Goal: Information Seeking & Learning: Learn about a topic

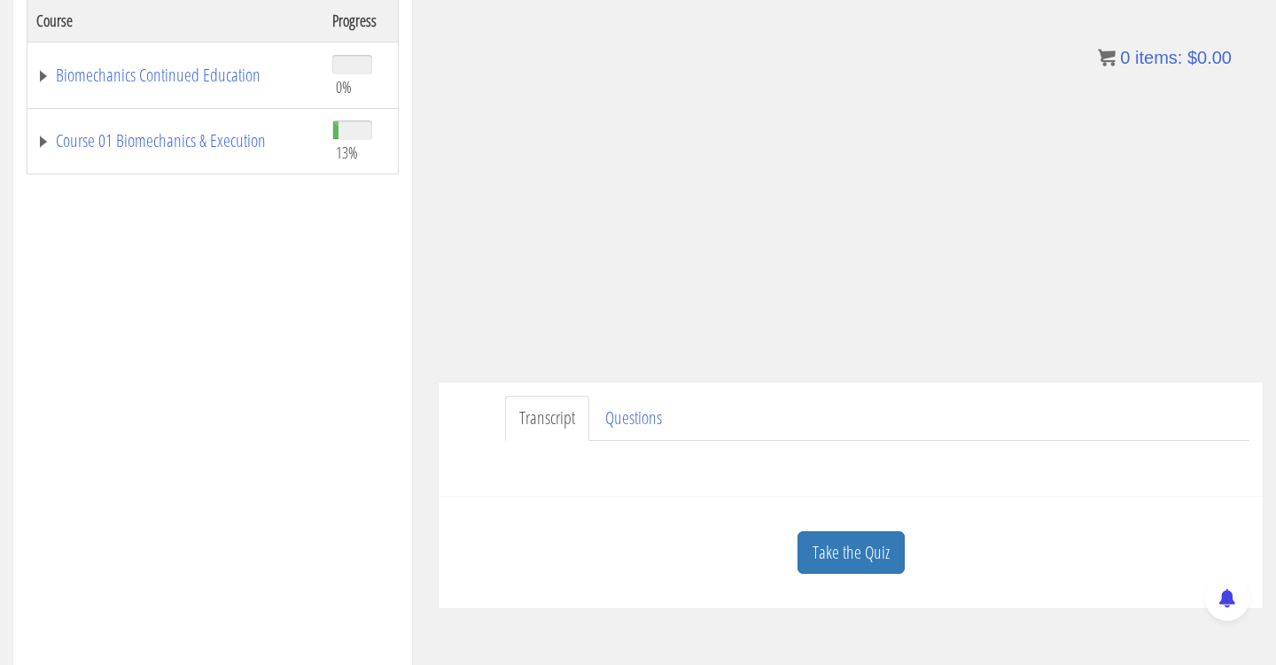
scroll to position [309, 0]
click at [849, 564] on link "Take the Quiz" at bounding box center [850, 556] width 107 height 43
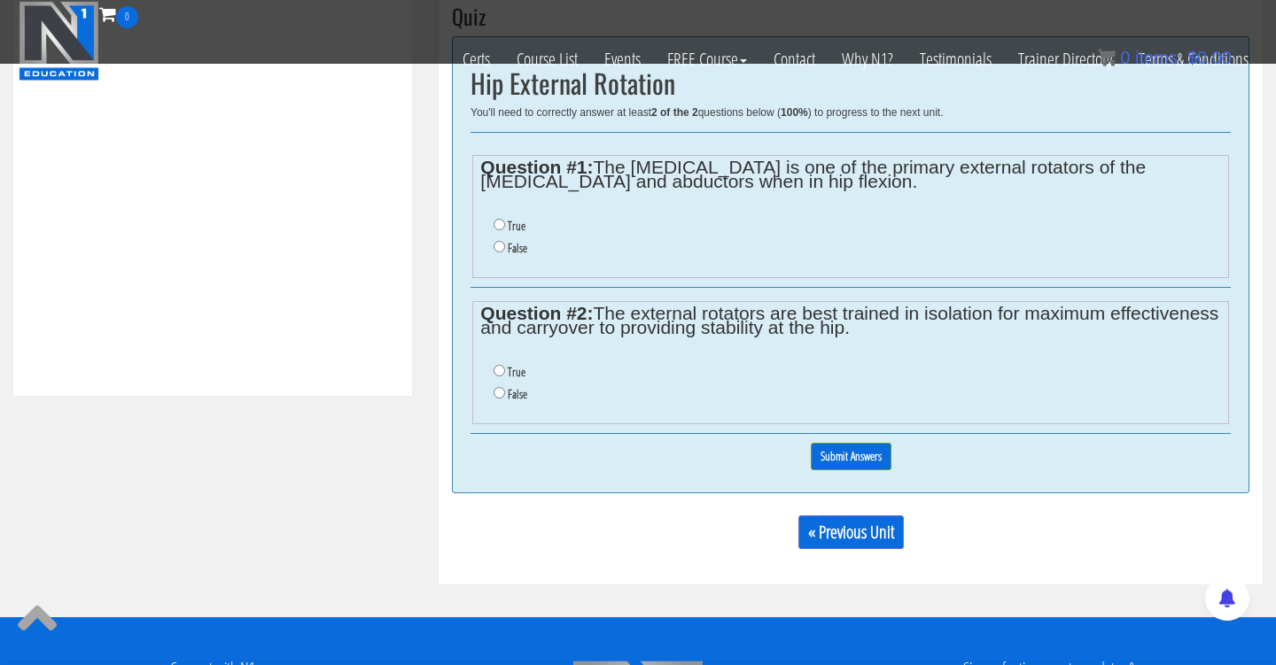
scroll to position [691, 0]
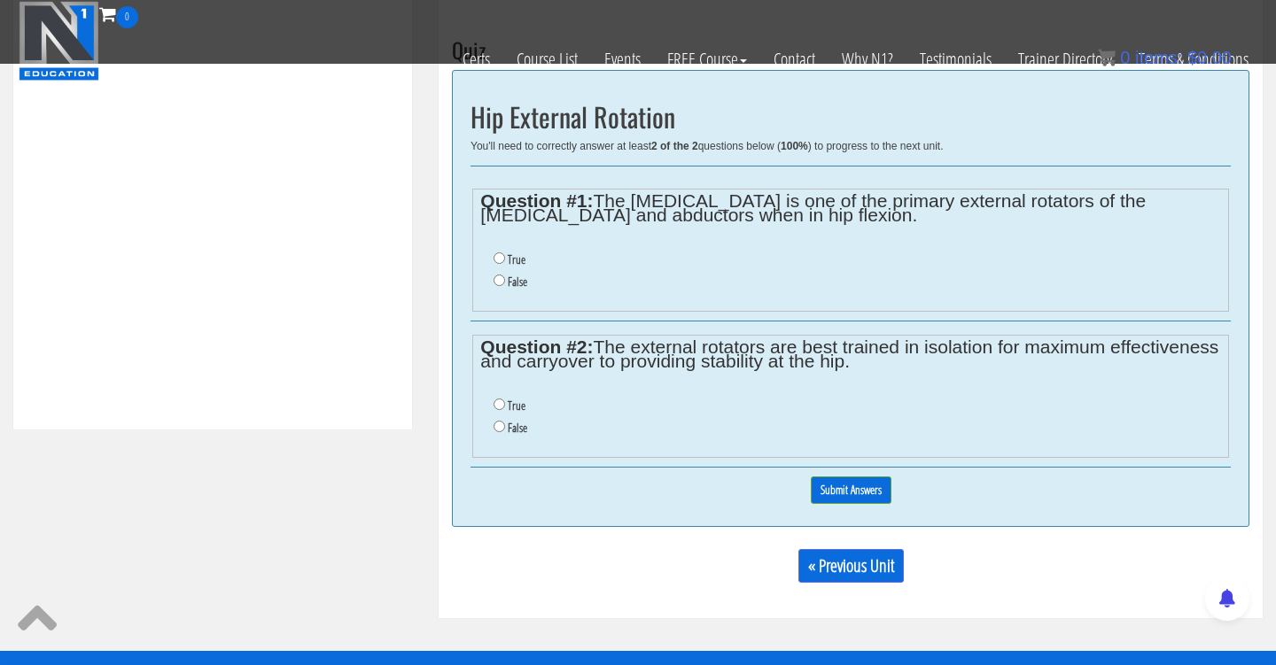
click at [502, 276] on input "False" at bounding box center [499, 281] width 12 height 12
radio input "true"
click at [508, 421] on label "False" at bounding box center [517, 428] width 19 height 14
click at [505, 421] on input "False" at bounding box center [499, 427] width 12 height 12
radio input "true"
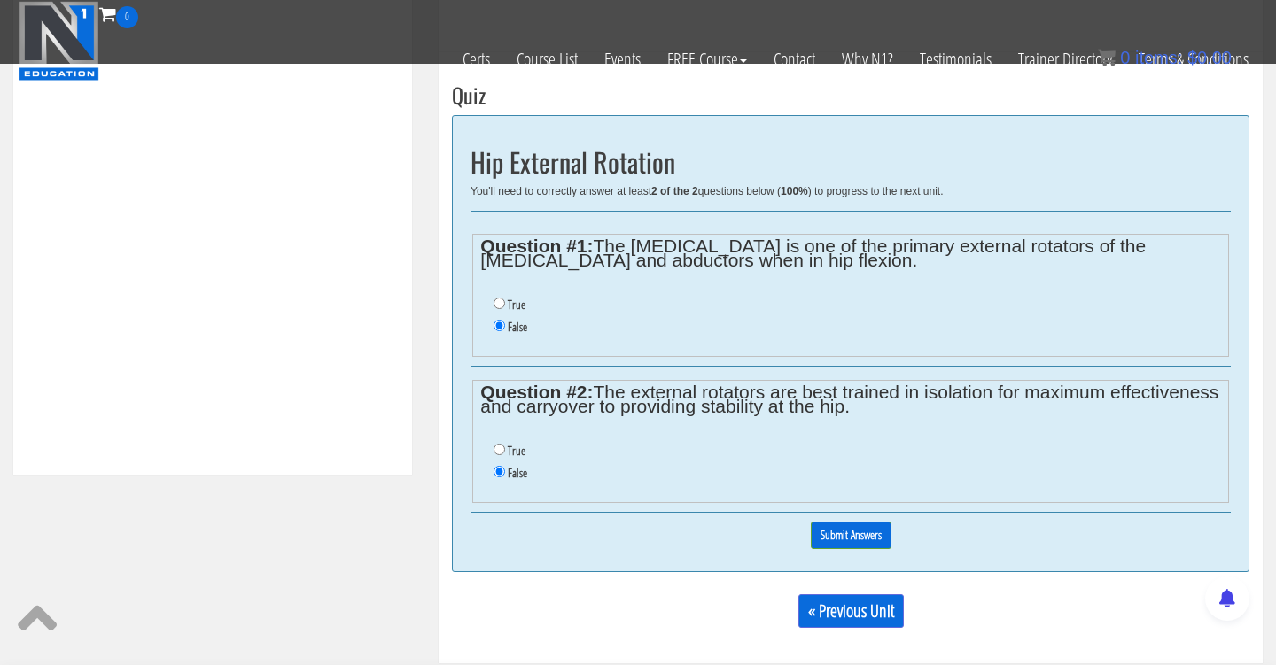
scroll to position [674, 0]
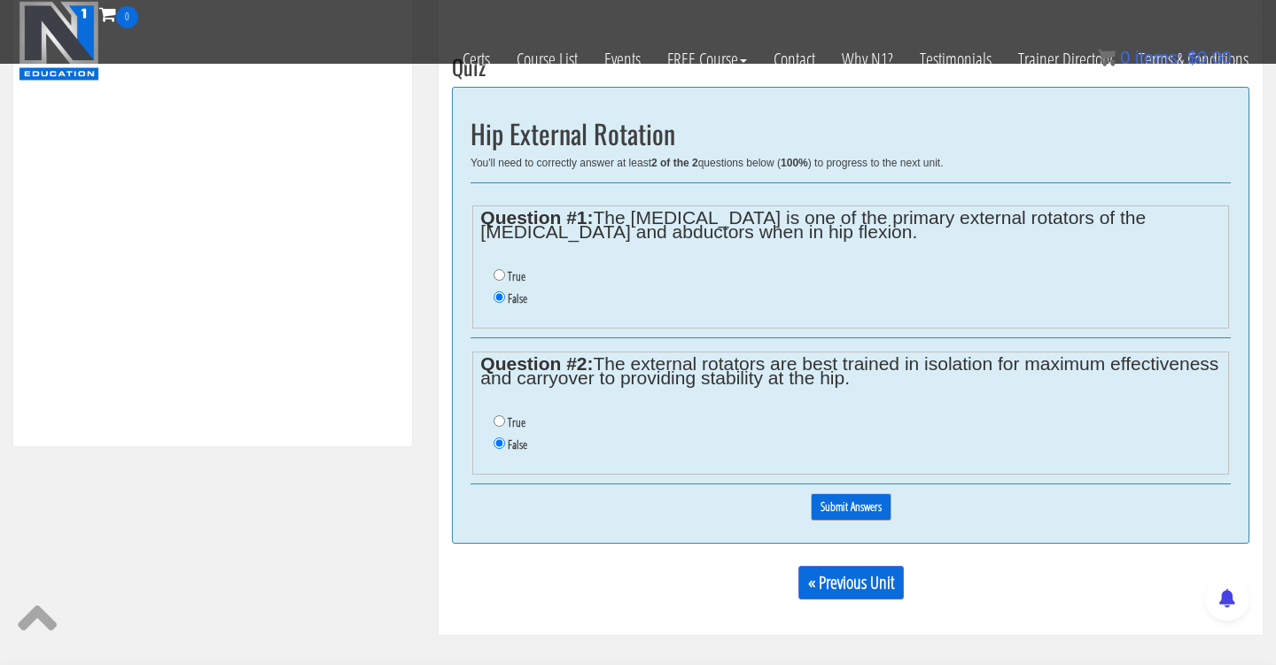
click at [877, 498] on input "Submit Answers" at bounding box center [851, 506] width 81 height 27
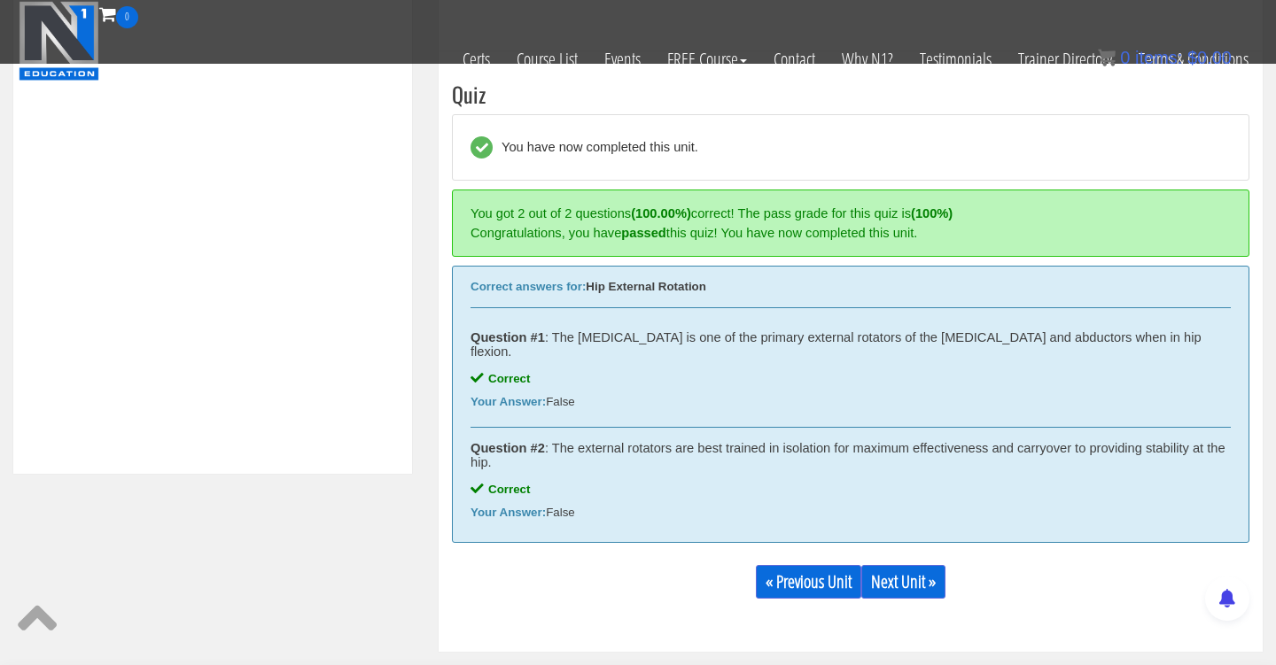
scroll to position [648, 0]
click at [933, 565] on link "Next Unit »" at bounding box center [903, 581] width 84 height 34
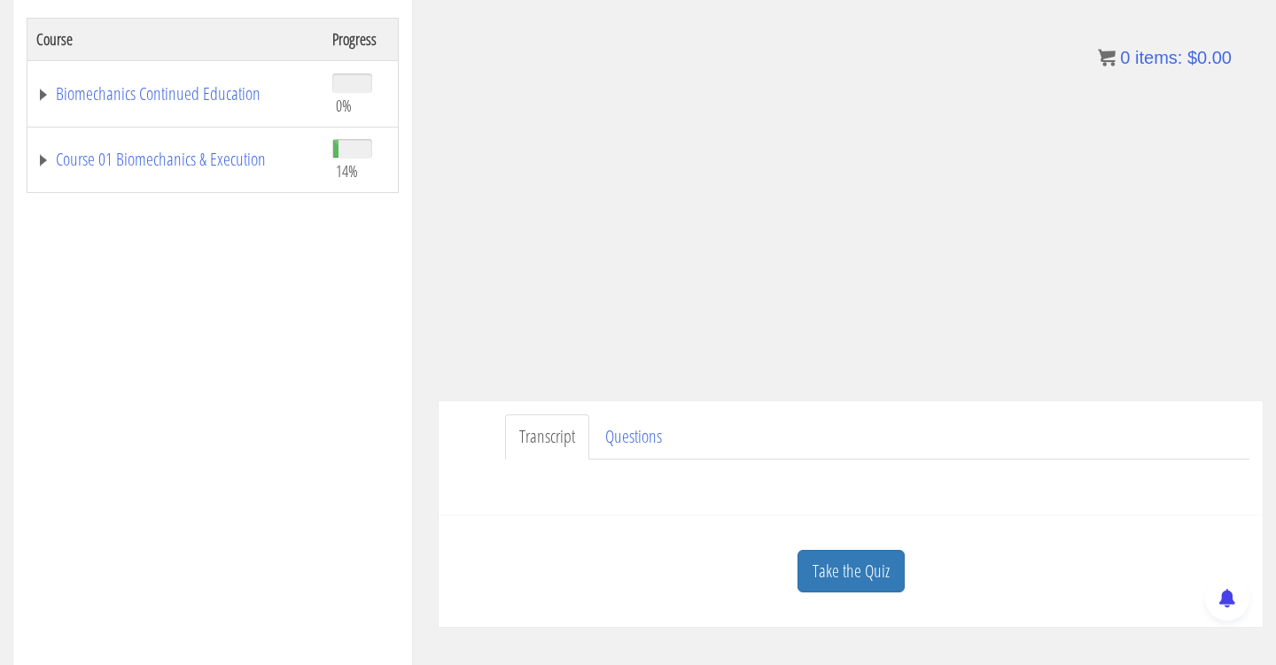
scroll to position [295, 0]
click at [875, 565] on link "Take the Quiz" at bounding box center [850, 570] width 107 height 43
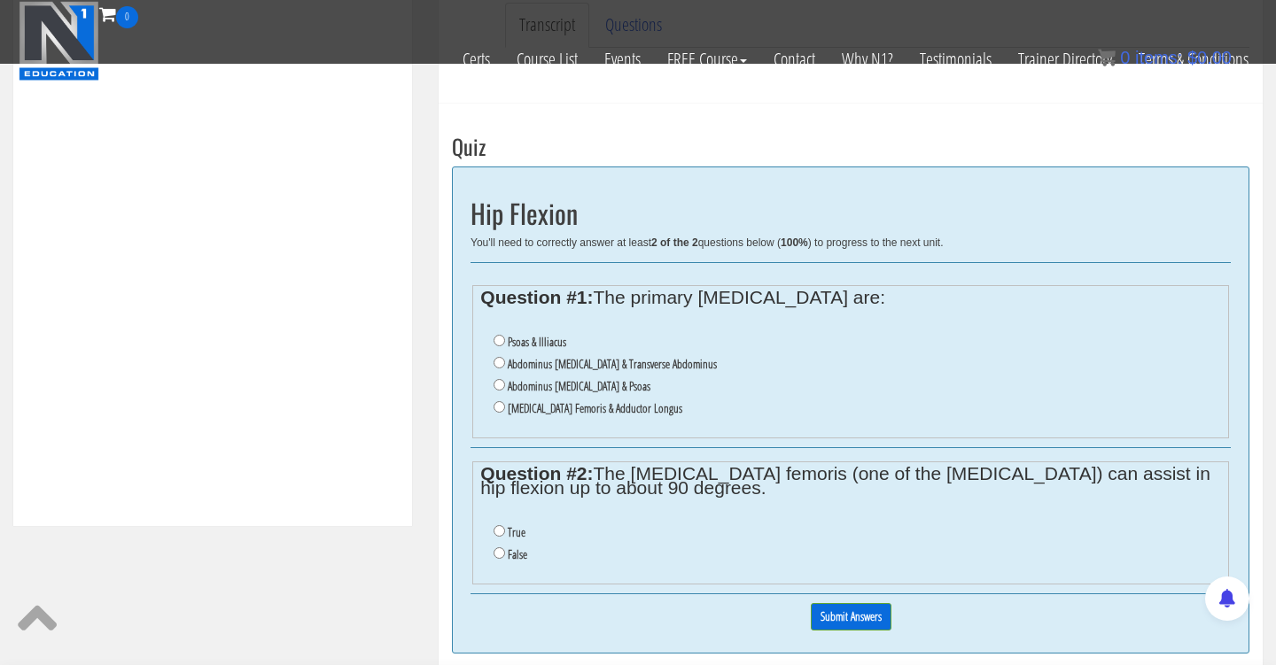
scroll to position [536, 0]
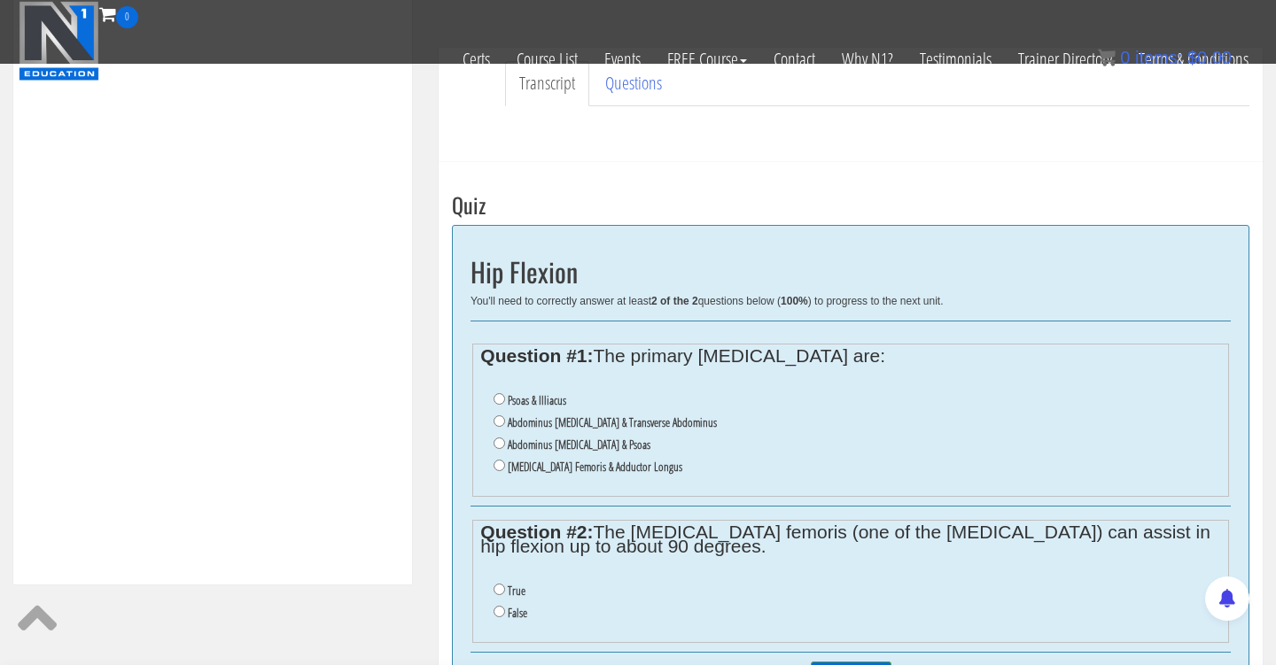
click at [499, 399] on input "Psoas & Illiacus" at bounding box center [499, 399] width 12 height 12
radio input "true"
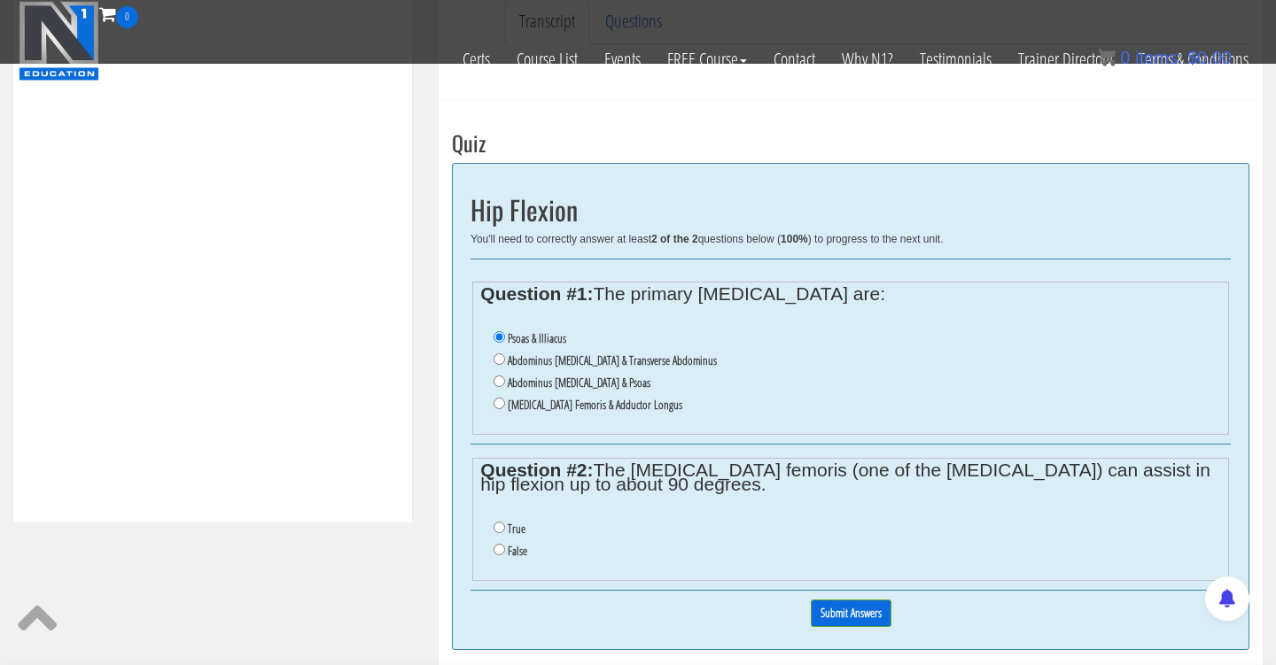
scroll to position [600, 0]
click at [500, 520] on input "True" at bounding box center [499, 526] width 12 height 12
radio input "true"
click at [882, 598] on input "Submit Answers" at bounding box center [851, 611] width 81 height 27
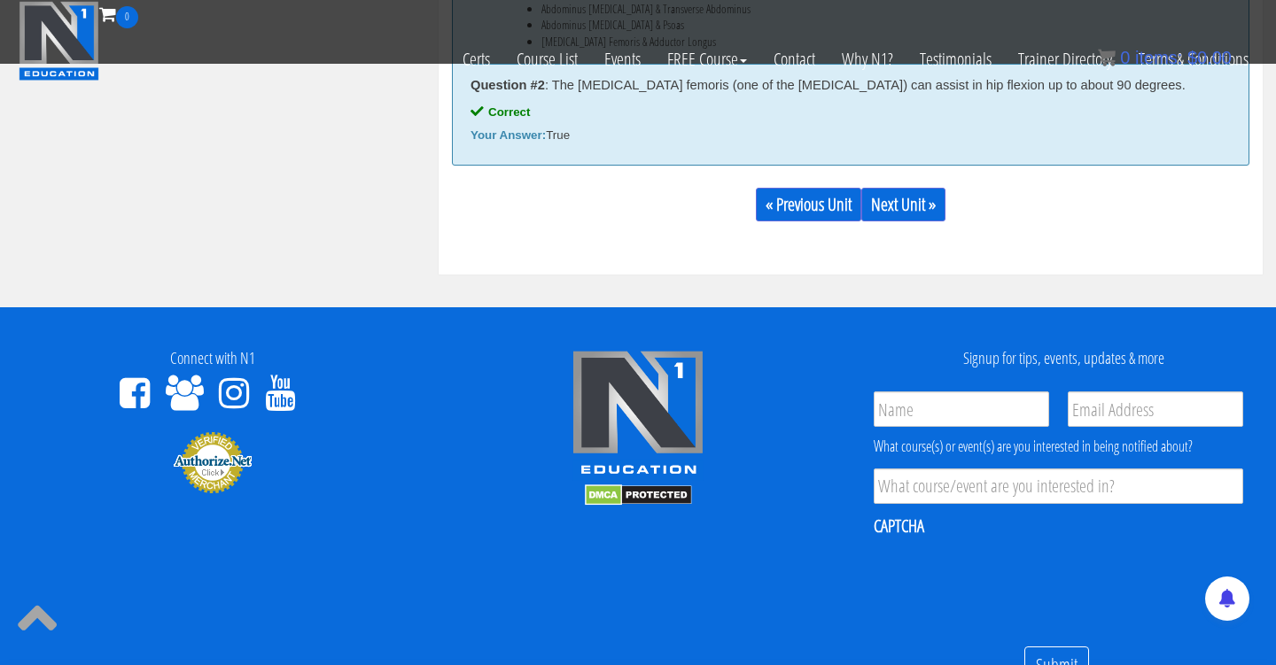
scroll to position [1142, 0]
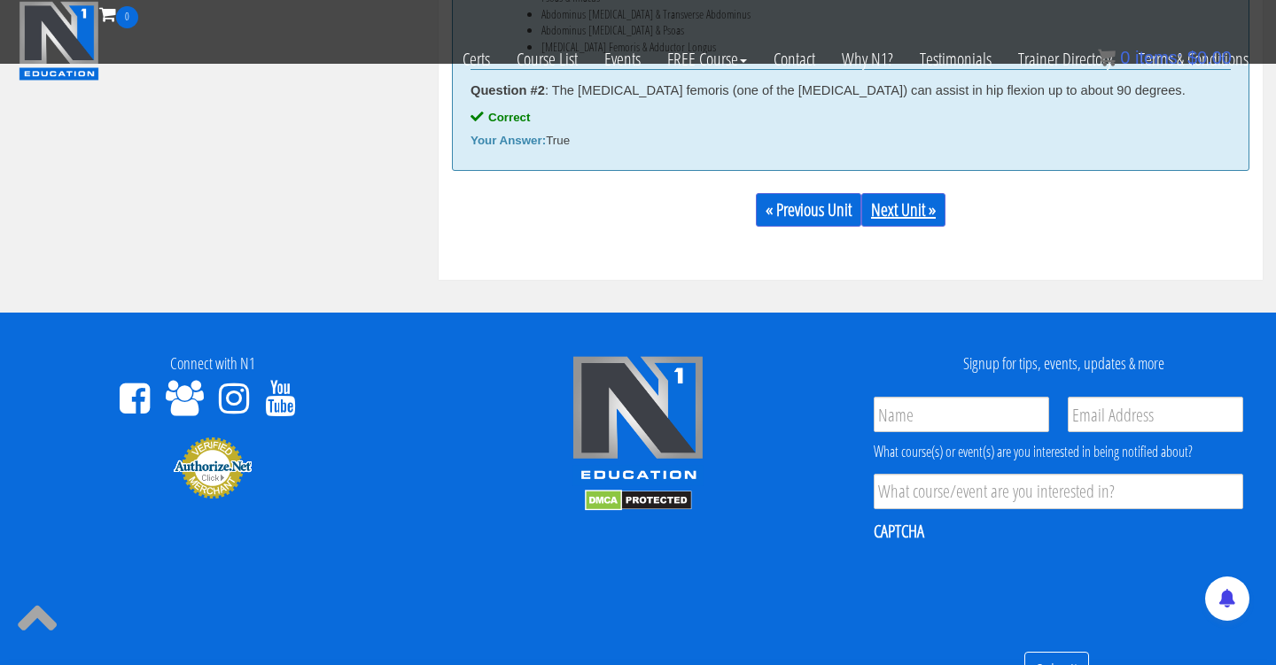
click at [927, 221] on link "Next Unit »" at bounding box center [903, 210] width 84 height 34
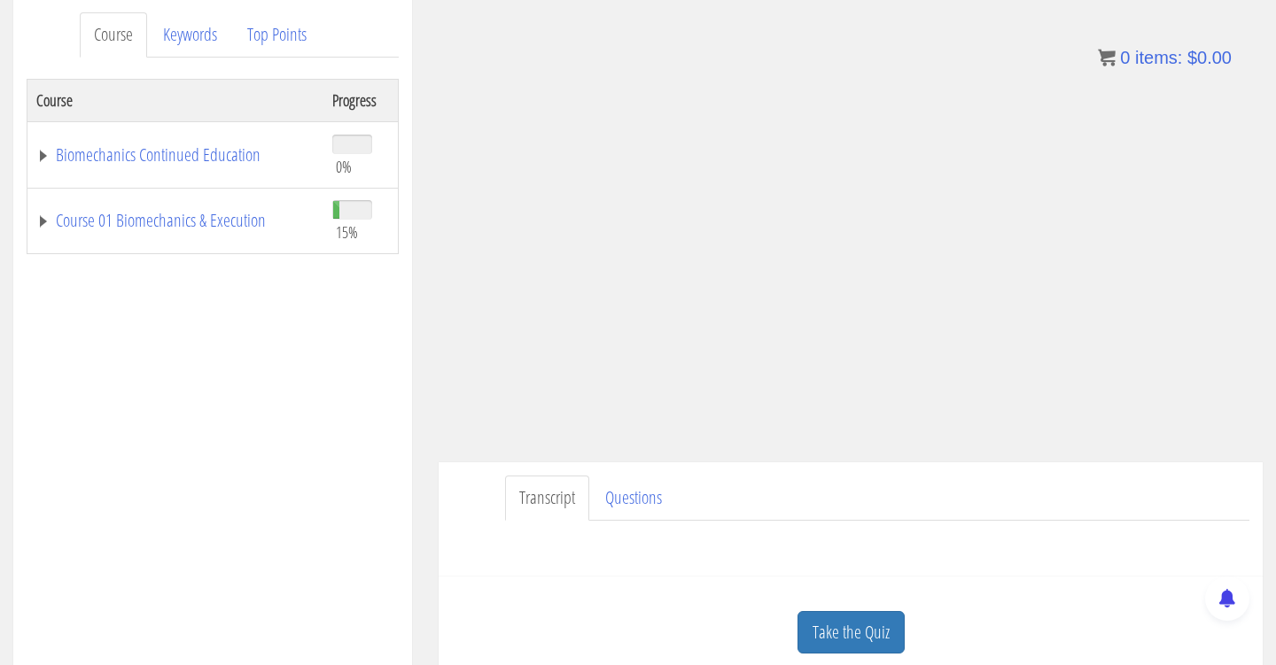
scroll to position [238, 0]
click at [874, 630] on link "Take the Quiz" at bounding box center [850, 627] width 107 height 43
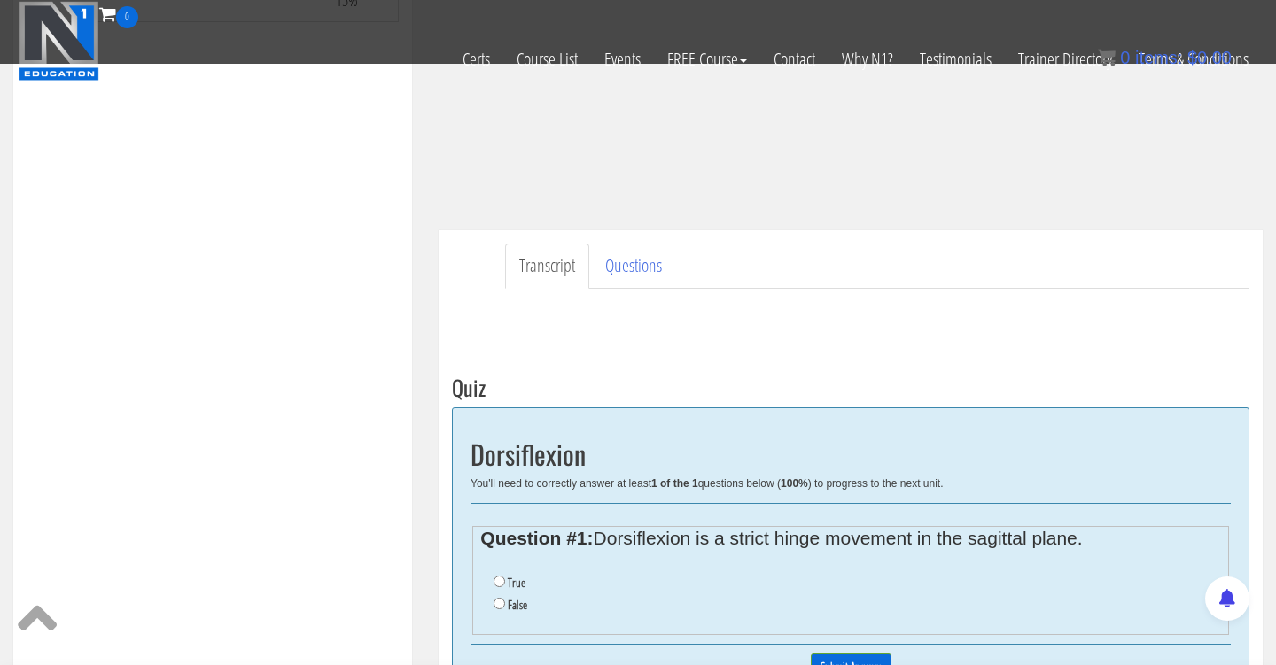
scroll to position [396, 0]
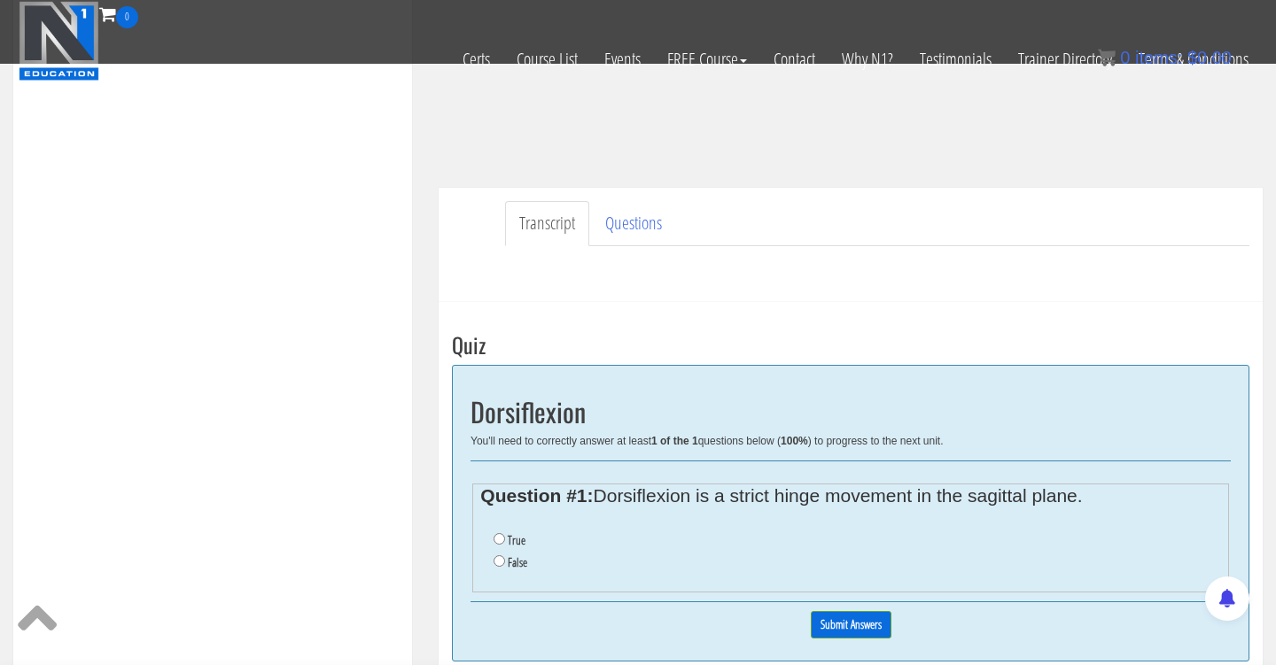
click at [500, 556] on input "False" at bounding box center [499, 561] width 12 height 12
radio input "true"
click at [869, 625] on input "Submit Answers" at bounding box center [851, 624] width 81 height 27
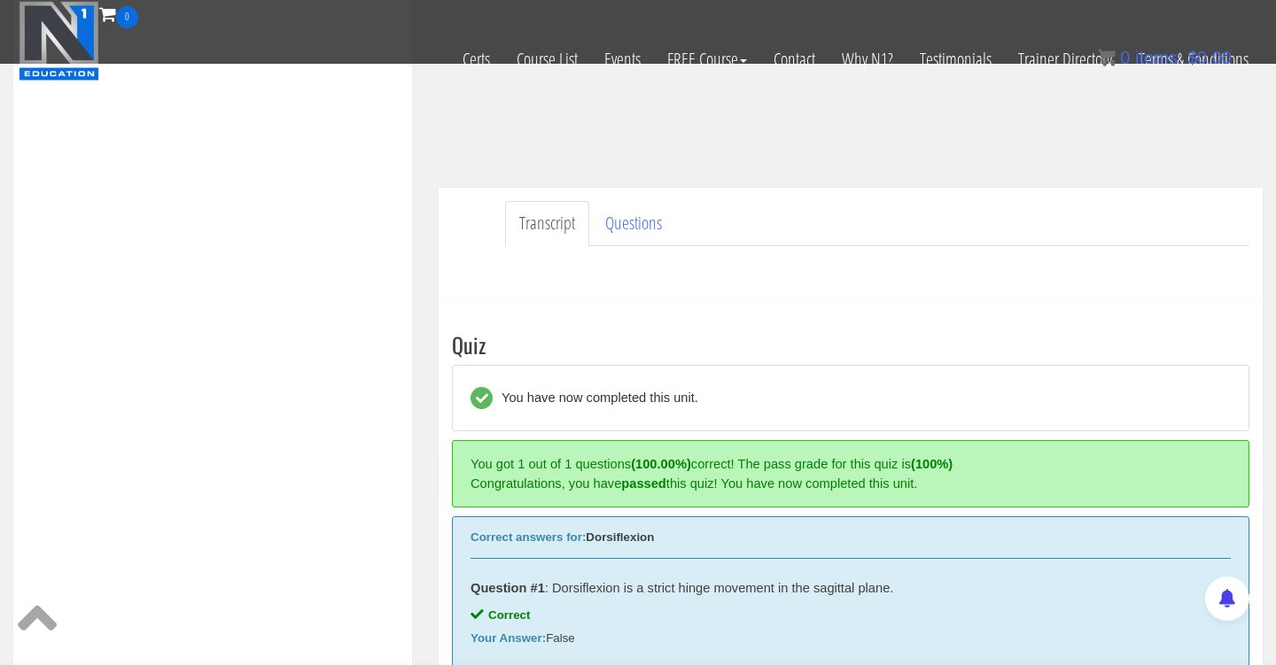
scroll to position [672, 0]
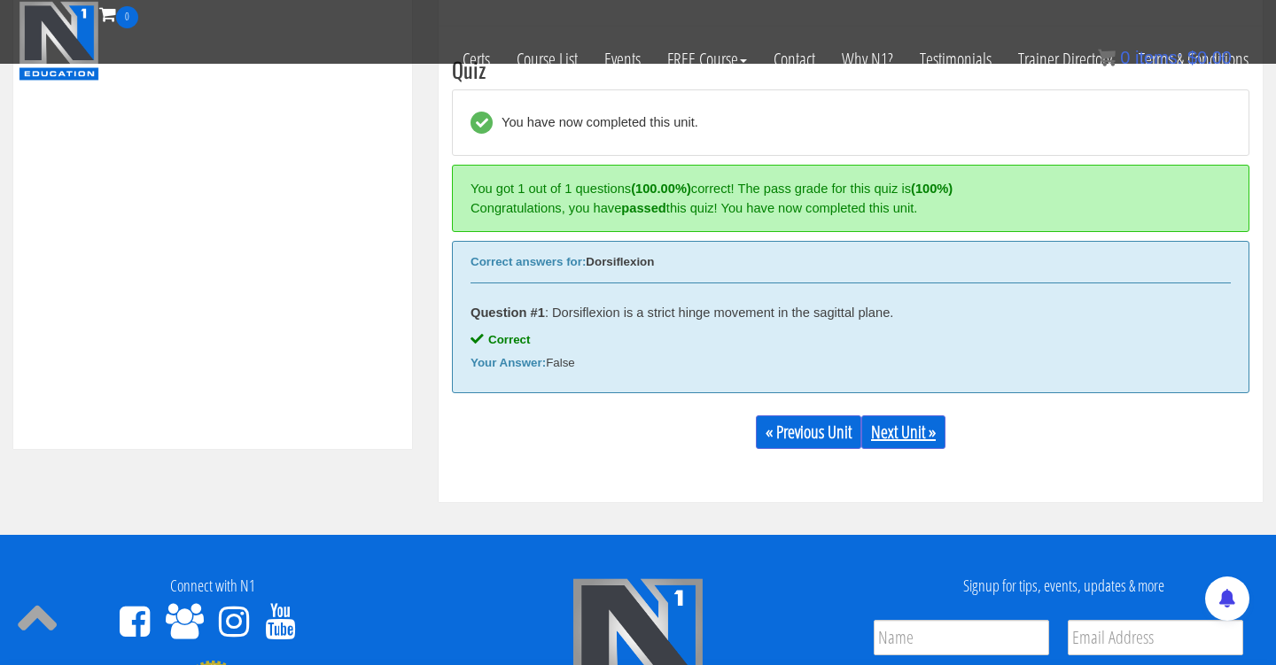
click at [933, 431] on link "Next Unit »" at bounding box center [903, 433] width 84 height 34
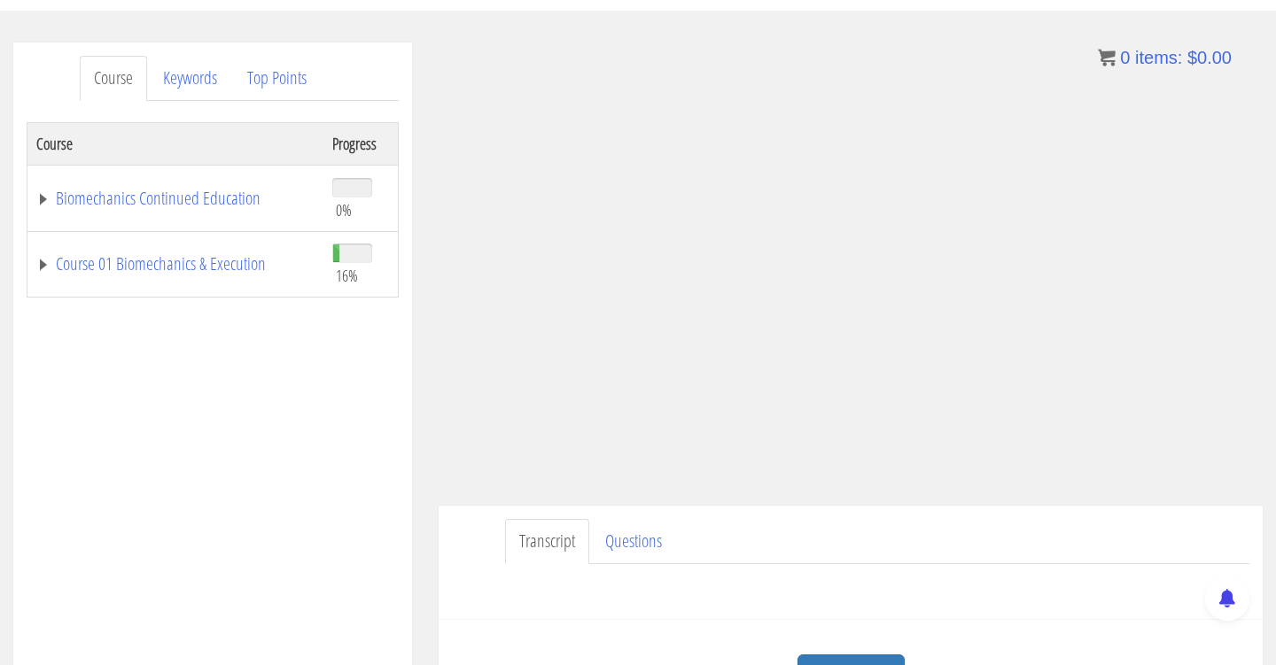
scroll to position [191, 0]
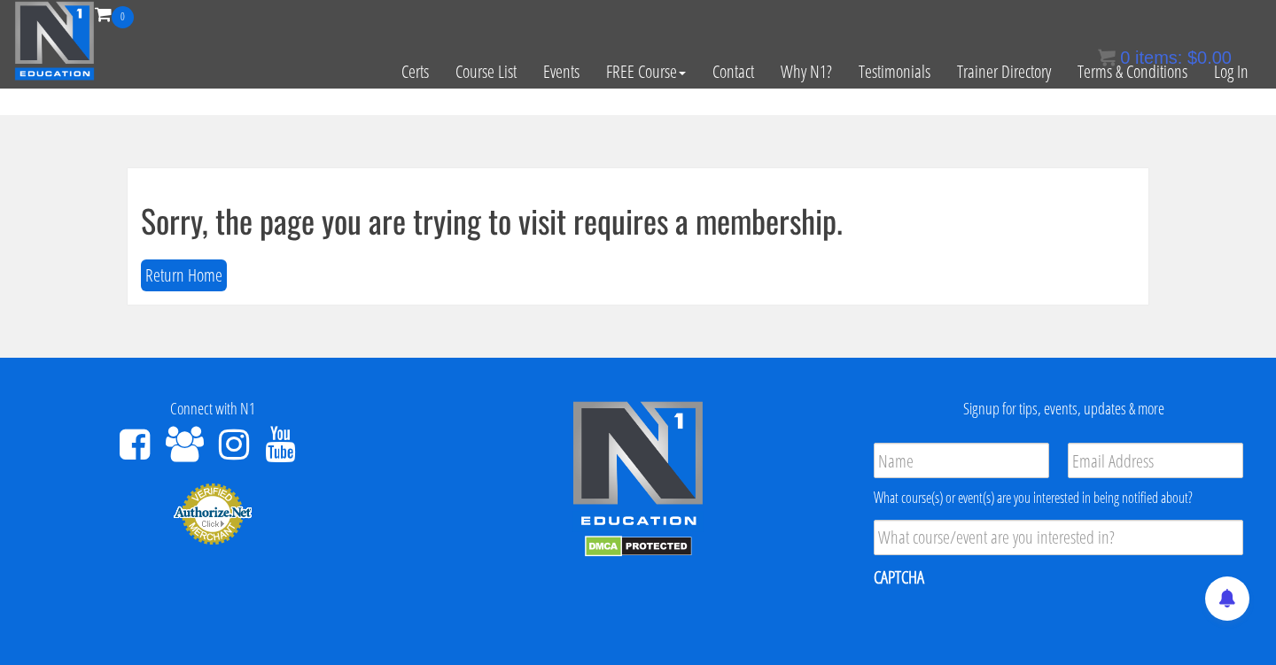
click at [56, 58] on img at bounding box center [54, 41] width 81 height 80
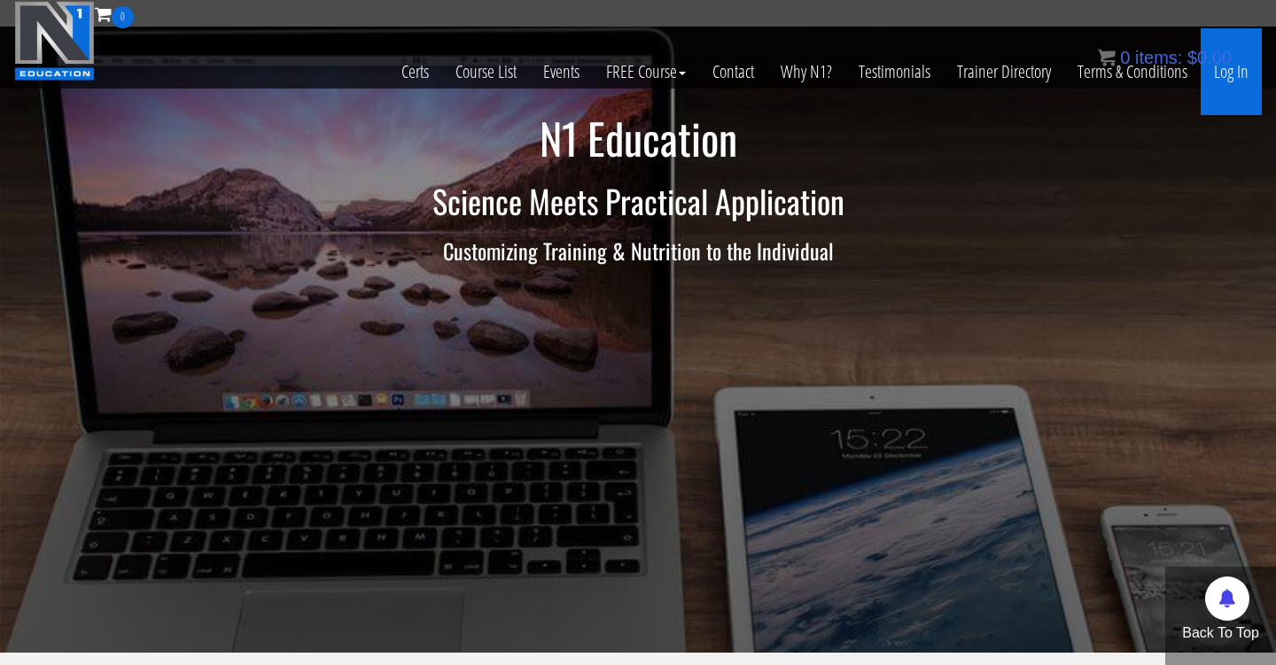
click at [1244, 73] on link "Log In" at bounding box center [1230, 71] width 61 height 87
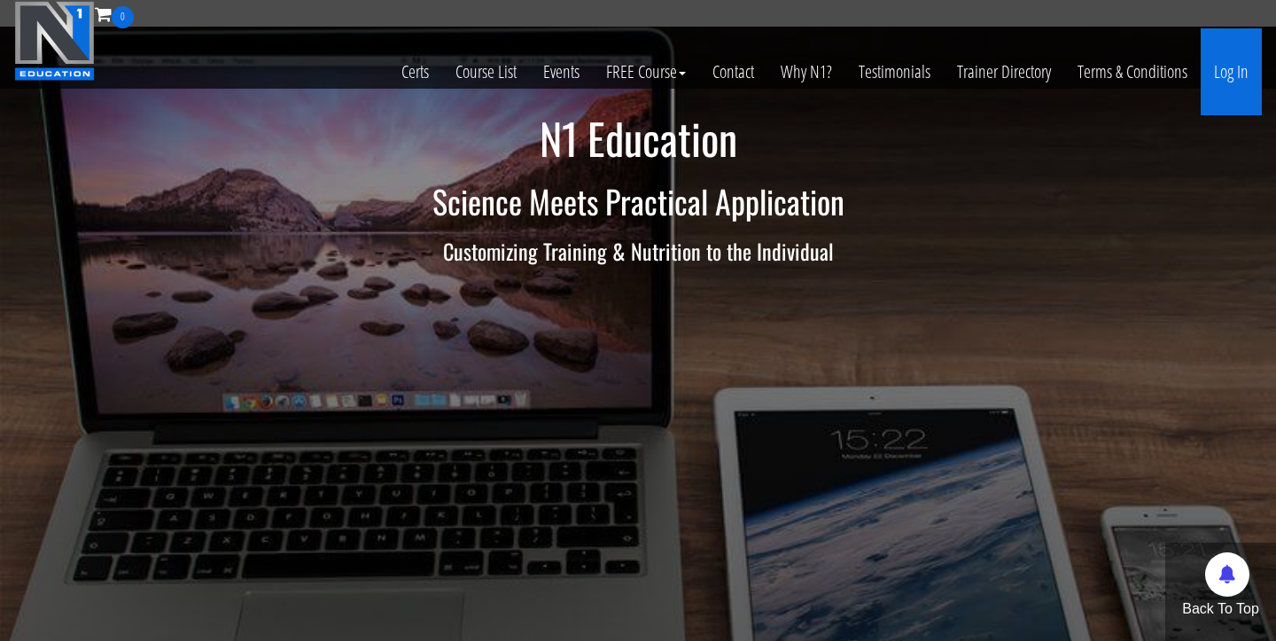
click at [1246, 68] on link "Log In" at bounding box center [1230, 71] width 61 height 87
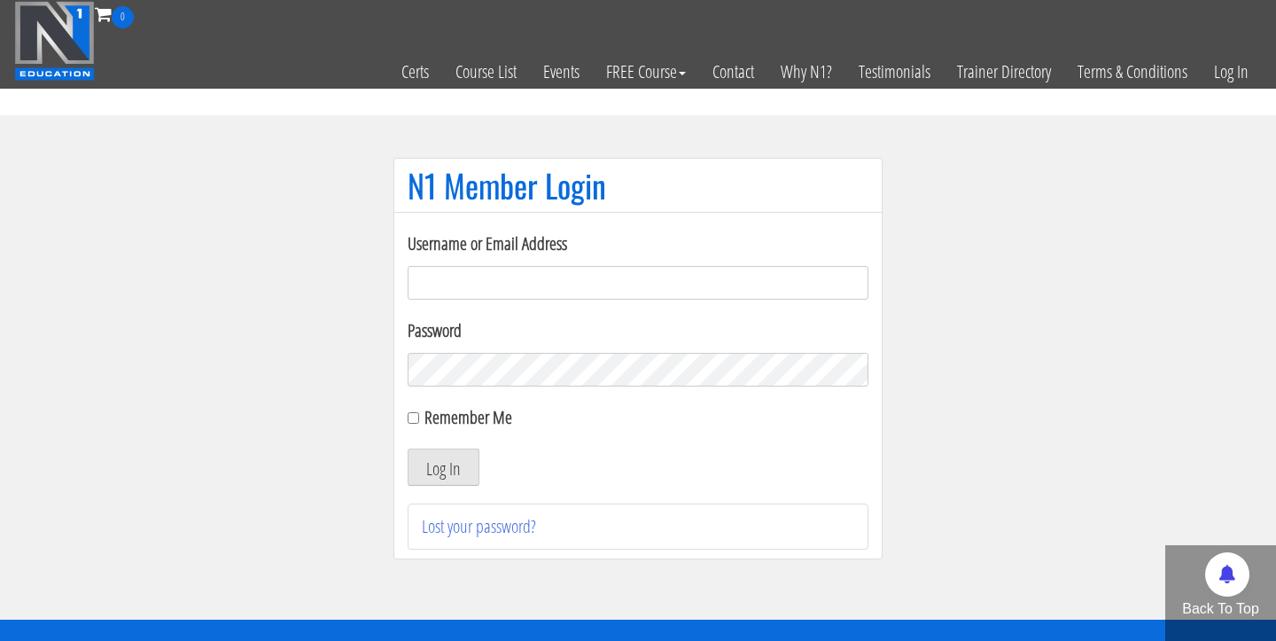
type input "[PERSON_NAME][EMAIL_ADDRESS][DOMAIN_NAME]"
click at [443, 467] on button "Log In" at bounding box center [444, 466] width 72 height 37
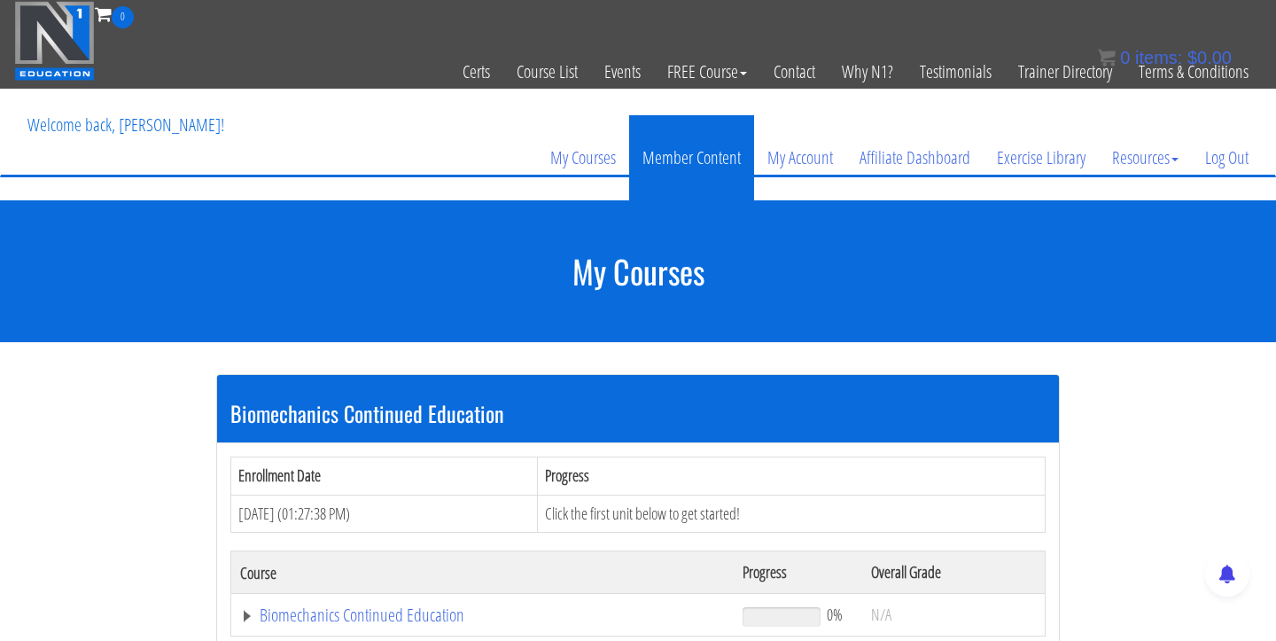
click at [736, 182] on link "Member Content" at bounding box center [691, 157] width 125 height 85
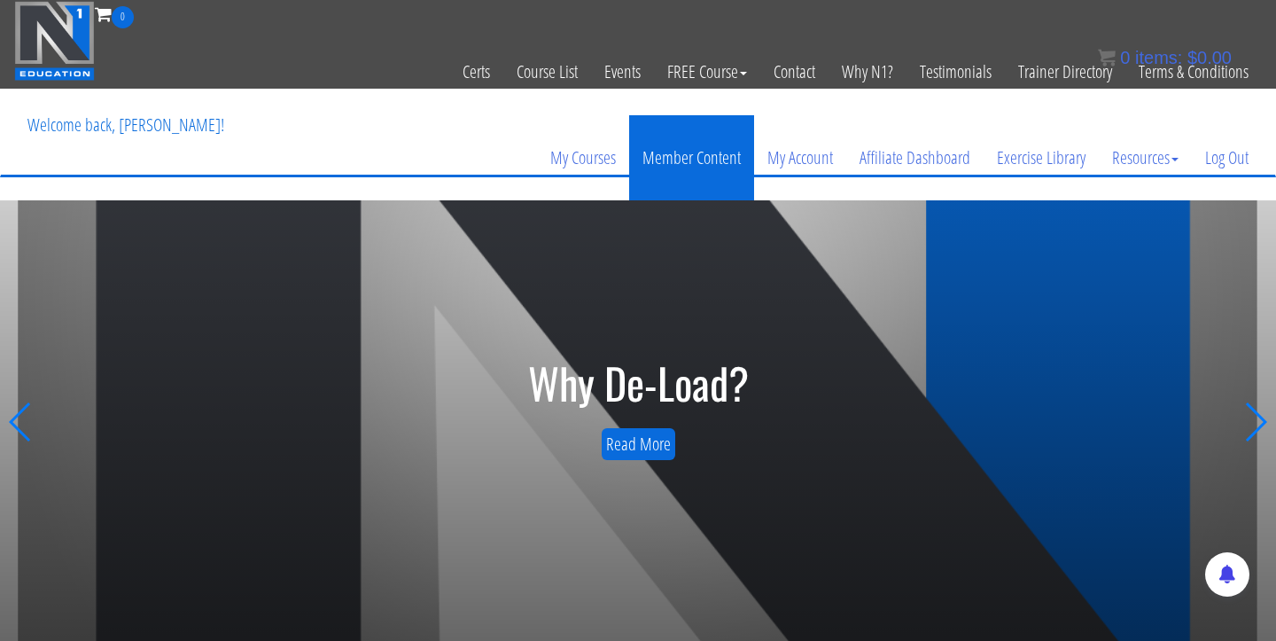
click at [708, 150] on link "Member Content" at bounding box center [691, 157] width 125 height 85
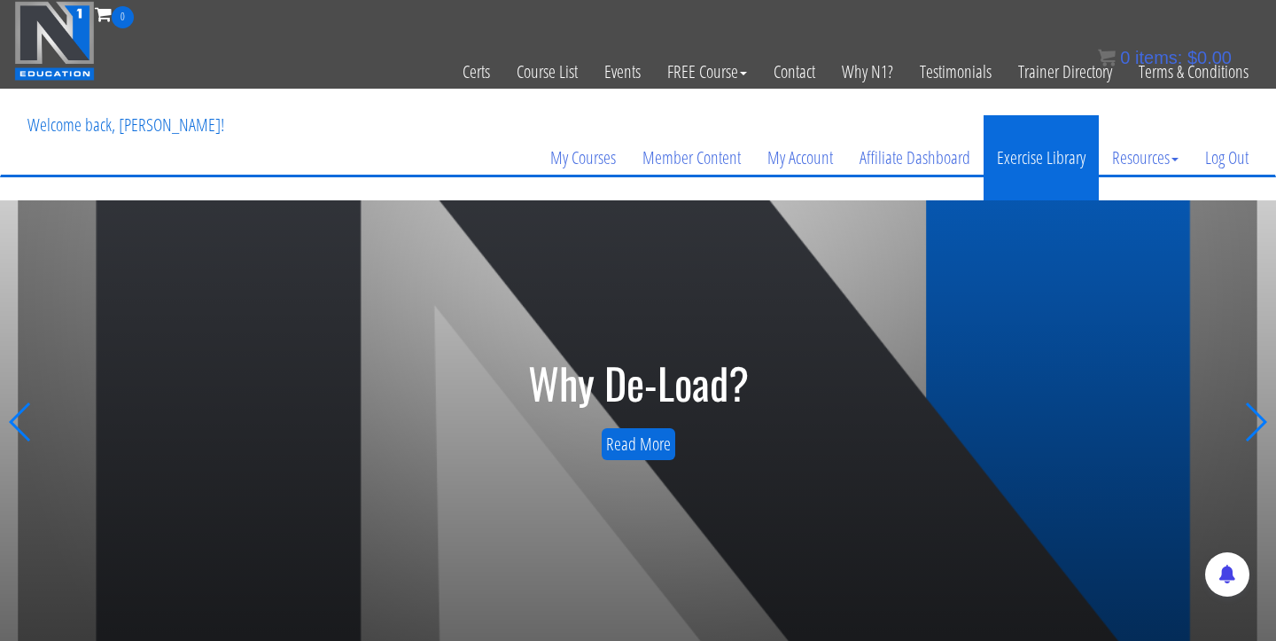
click at [1026, 158] on link "Exercise Library" at bounding box center [1040, 157] width 115 height 85
